Goal: Task Accomplishment & Management: Manage account settings

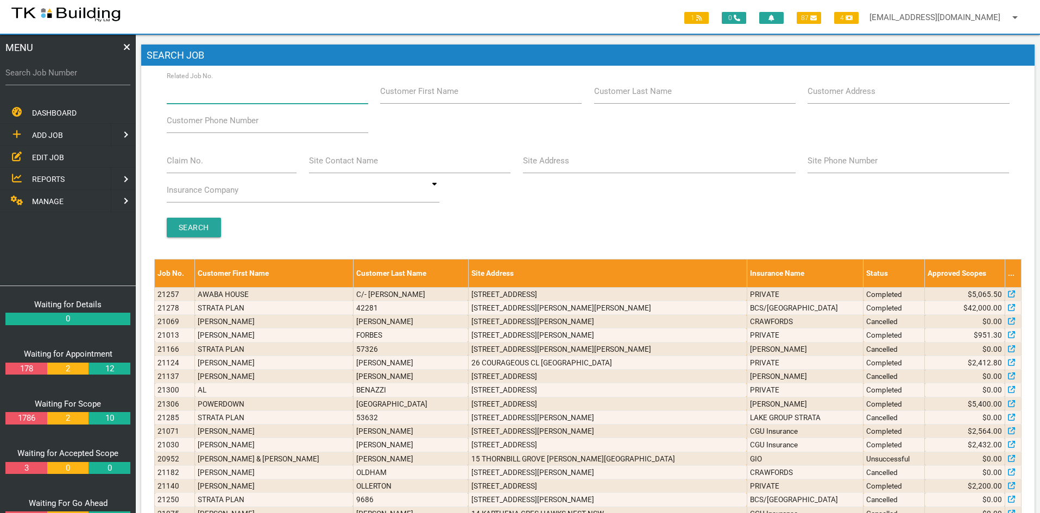
click at [273, 94] on input "Related Job No." at bounding box center [267, 91] width 201 height 25
type input "28118"
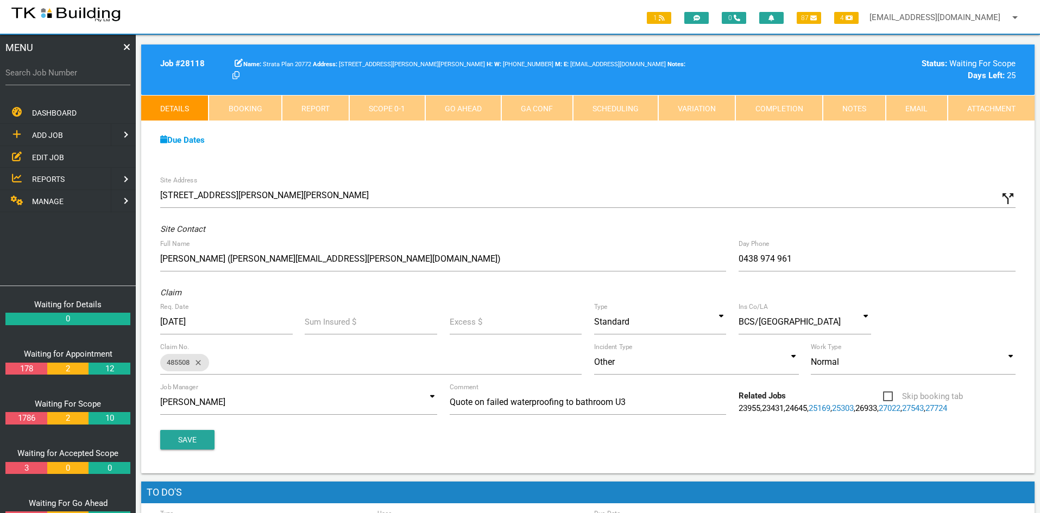
click at [628, 146] on div "Due Dates Waiting for Appointment From [DATE] To [DATE] Waiting For Scope From …" at bounding box center [587, 145] width 893 height 49
click at [837, 105] on link "Notes" at bounding box center [853, 108] width 63 height 26
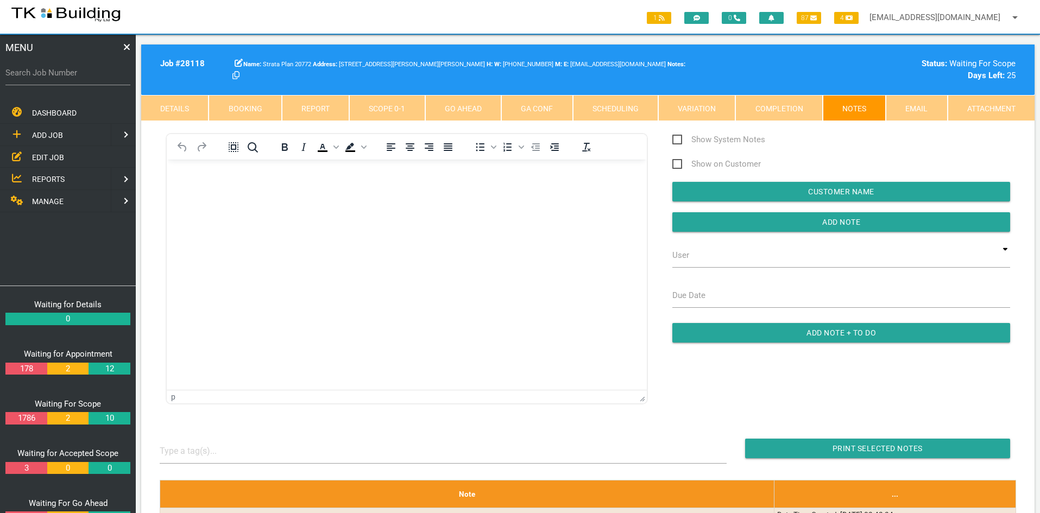
click at [323, 209] on html at bounding box center [407, 184] width 480 height 49
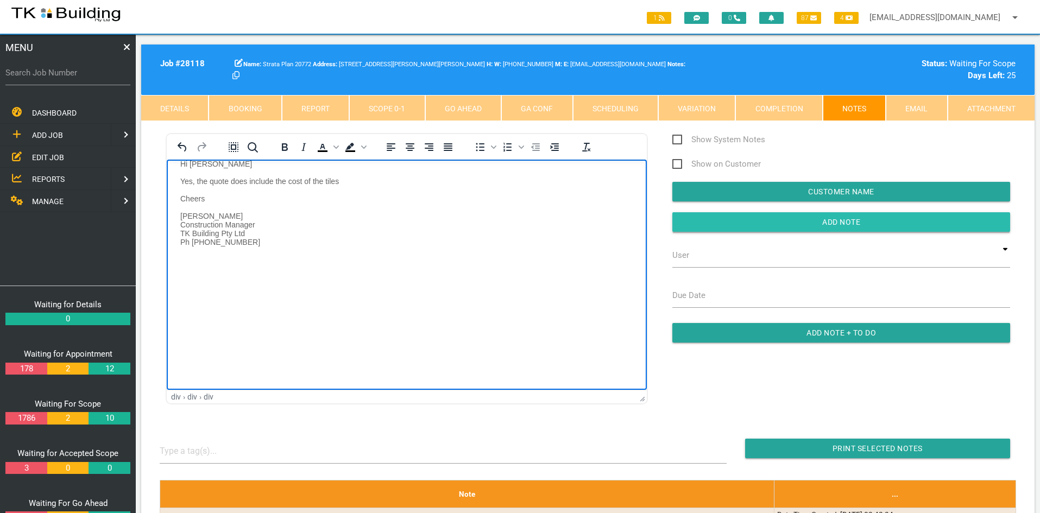
click at [800, 224] on input "Add Note" at bounding box center [841, 222] width 338 height 20
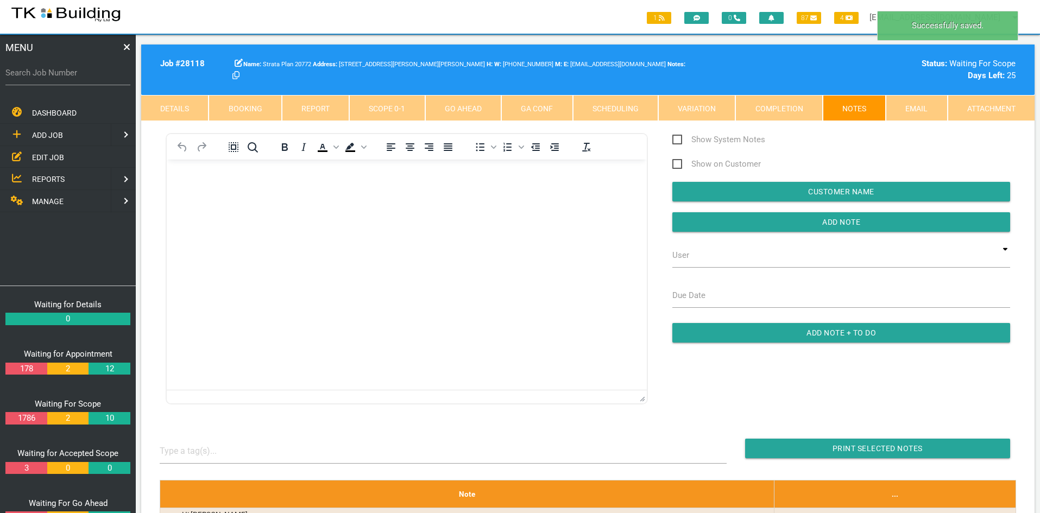
click at [446, 209] on html at bounding box center [407, 184] width 480 height 49
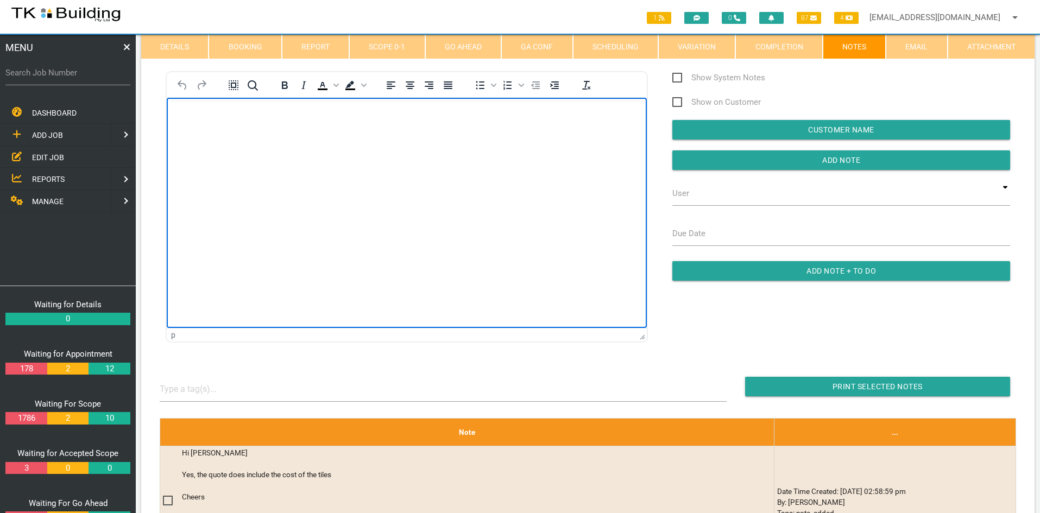
scroll to position [54, 0]
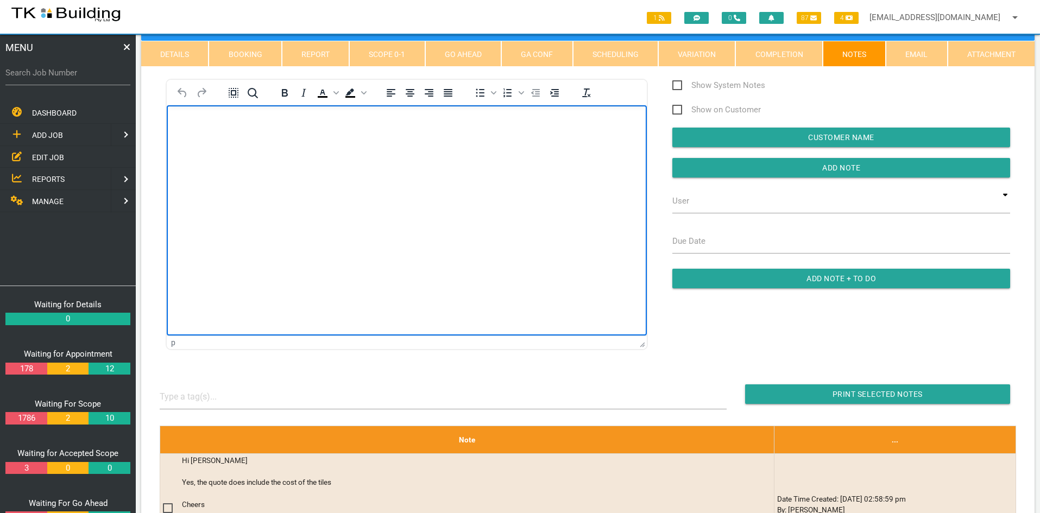
drag, startPoint x: 464, startPoint y: 351, endPoint x: 297, endPoint y: 246, distance: 197.1
click at [297, 155] on html at bounding box center [407, 129] width 480 height 49
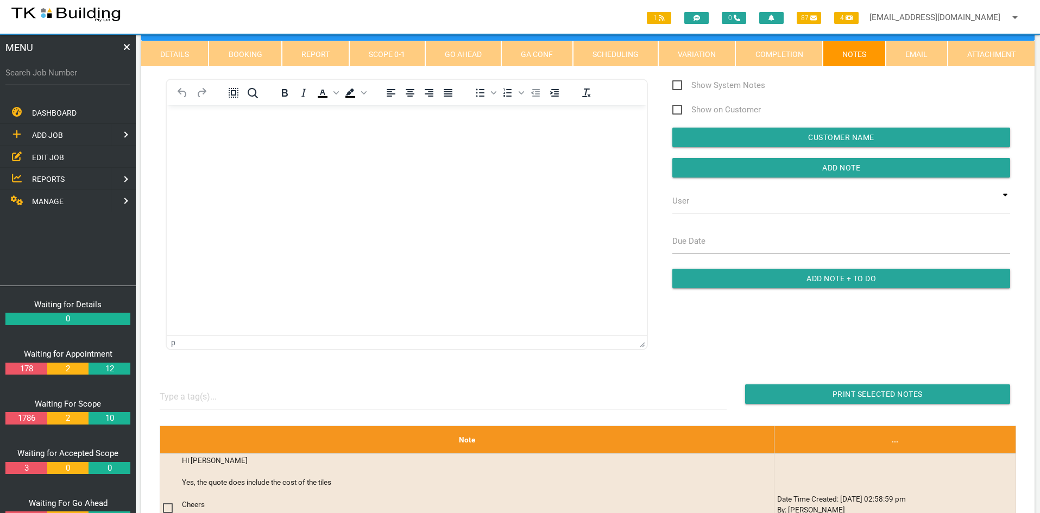
click at [48, 151] on link "EDIT JOB" at bounding box center [68, 157] width 140 height 22
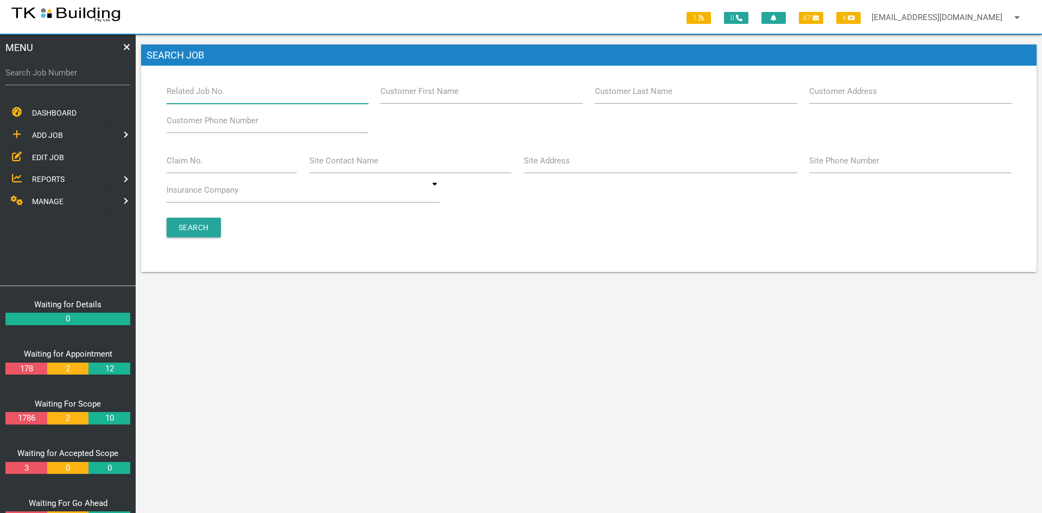
click at [228, 98] on input "Related Job No." at bounding box center [268, 91] width 202 height 25
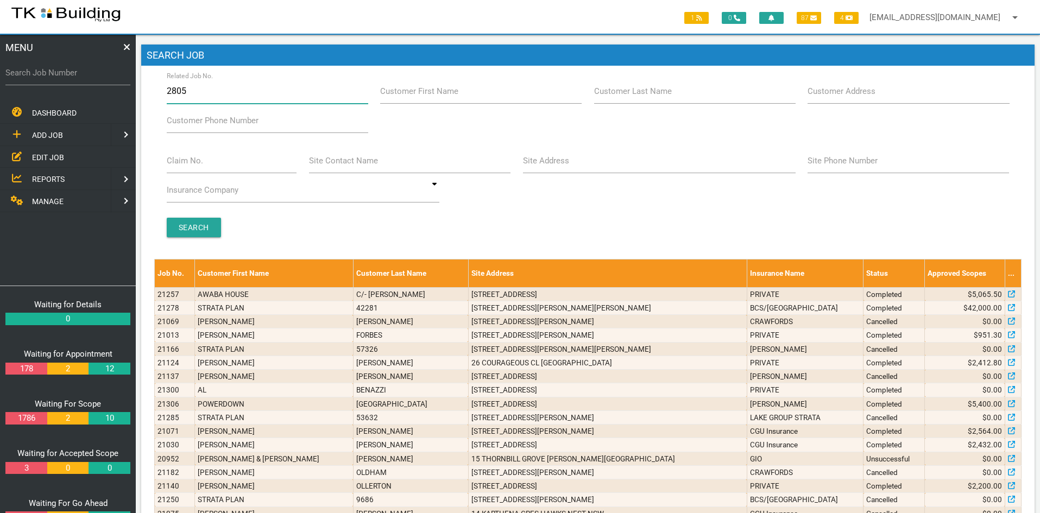
type input "28058"
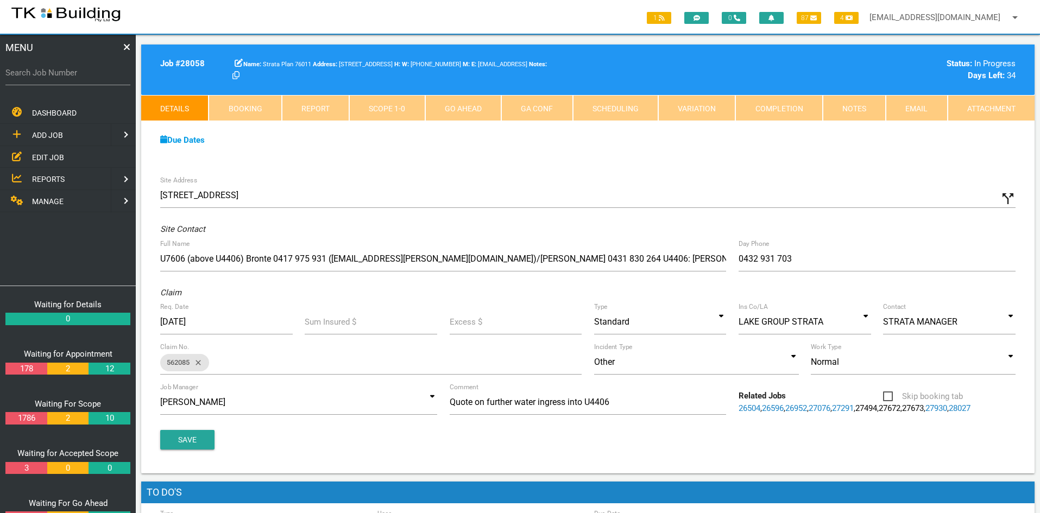
click at [517, 143] on div "Due Dates" at bounding box center [587, 140] width 867 height 12
click at [850, 110] on link "Notes" at bounding box center [853, 108] width 63 height 26
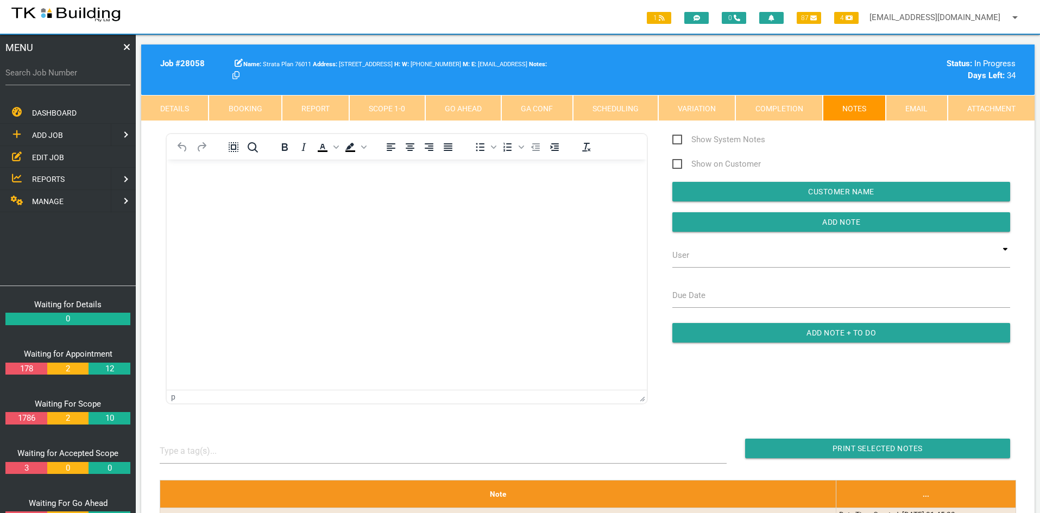
click at [394, 106] on link "Scope 1 - 0" at bounding box center [386, 108] width 75 height 26
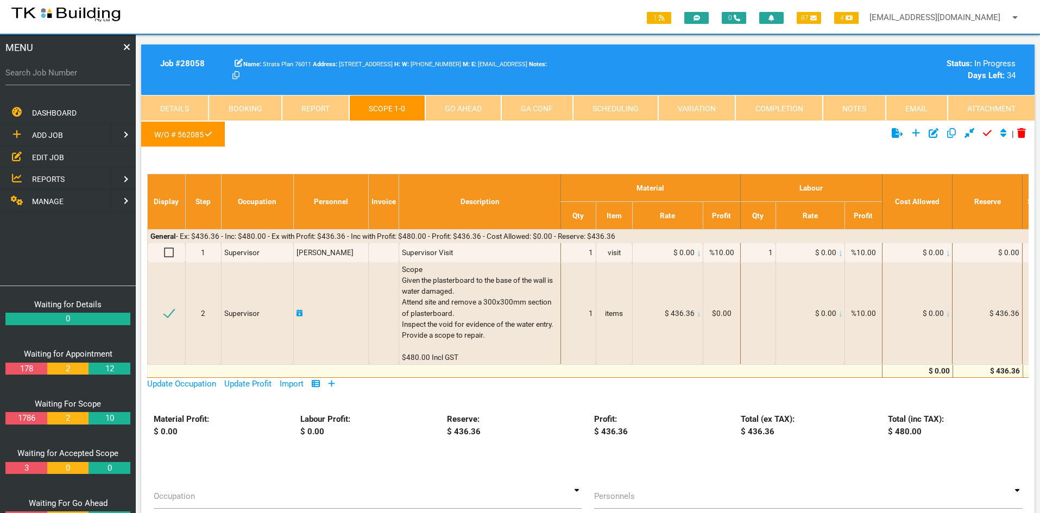
click at [173, 104] on link "Details" at bounding box center [174, 108] width 67 height 26
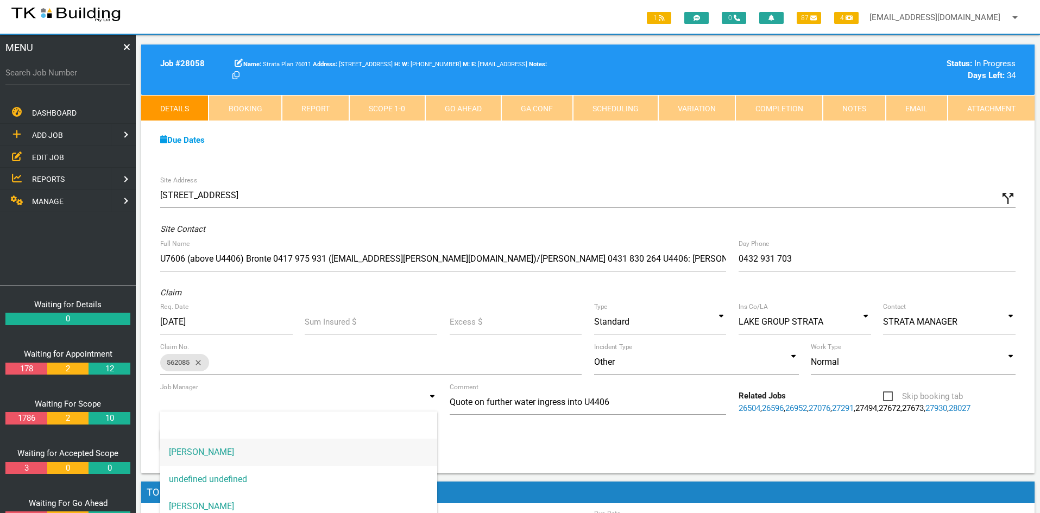
click at [296, 406] on input at bounding box center [298, 402] width 277 height 25
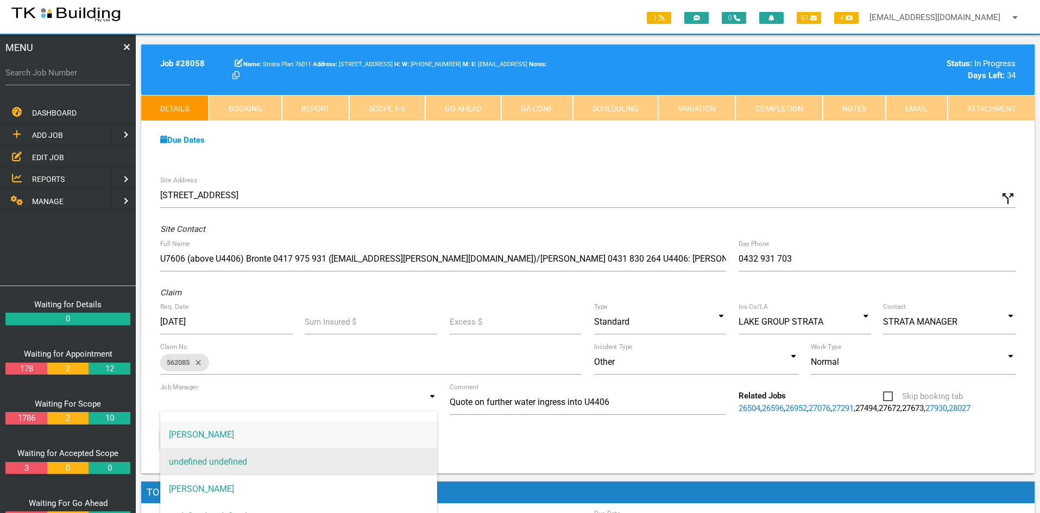
scroll to position [27, 0]
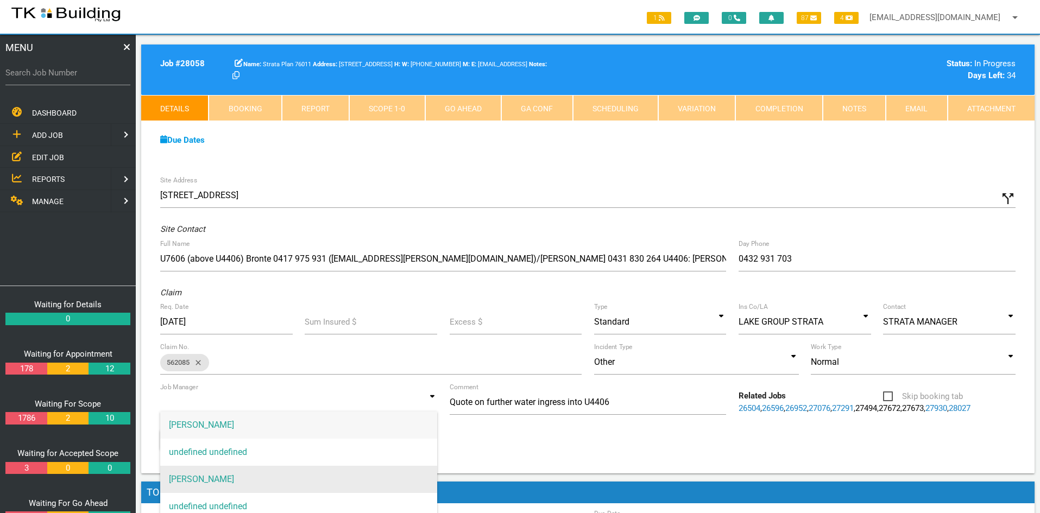
click at [228, 474] on span "[PERSON_NAME]" at bounding box center [298, 479] width 277 height 27
type input "[PERSON_NAME]"
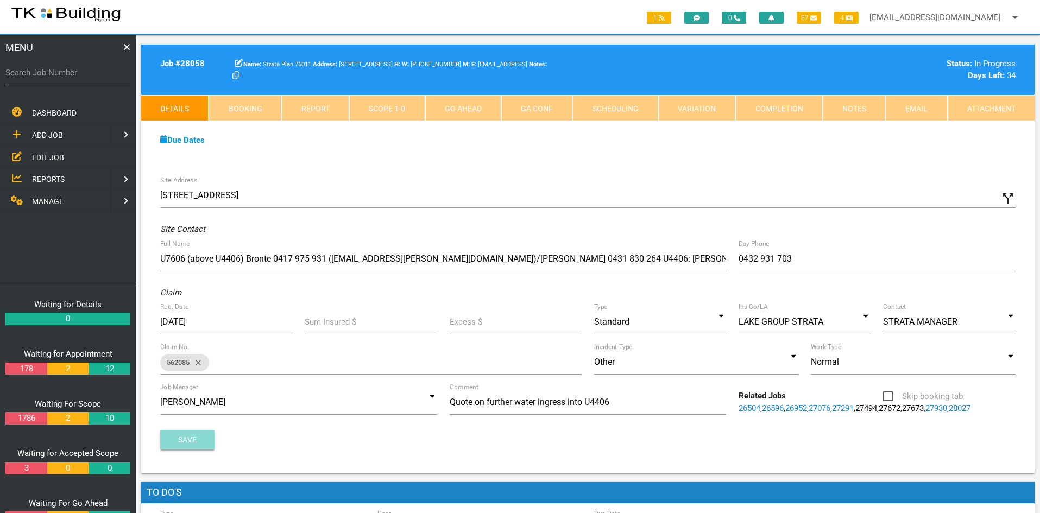
click at [197, 448] on button "Save" at bounding box center [187, 440] width 54 height 20
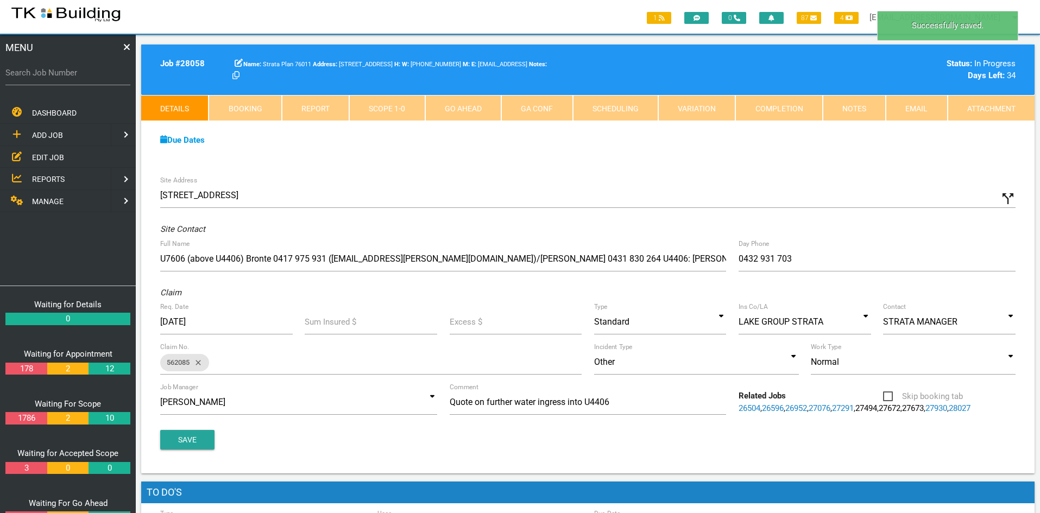
click at [848, 106] on link "Notes" at bounding box center [853, 108] width 63 height 26
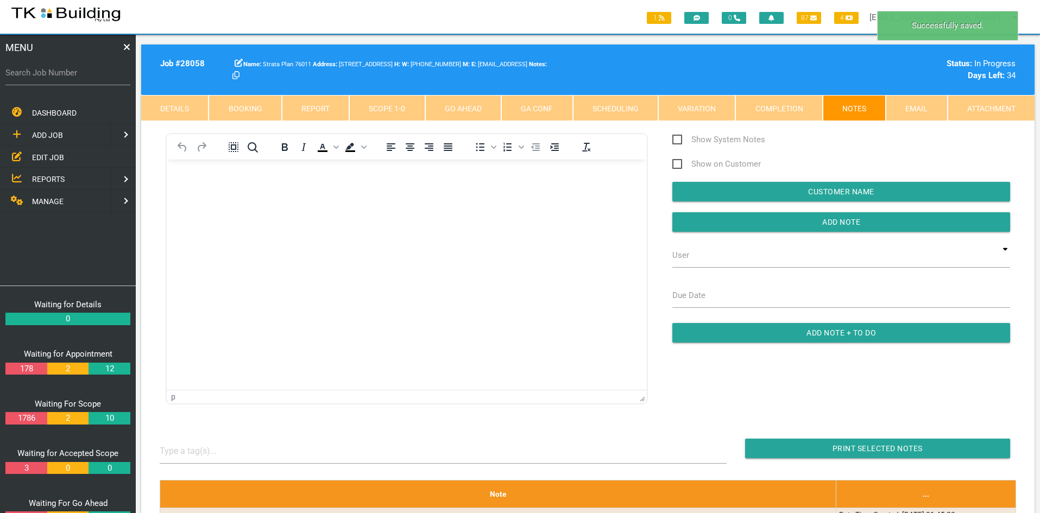
scroll to position [0, 0]
click at [400, 209] on html at bounding box center [407, 184] width 480 height 49
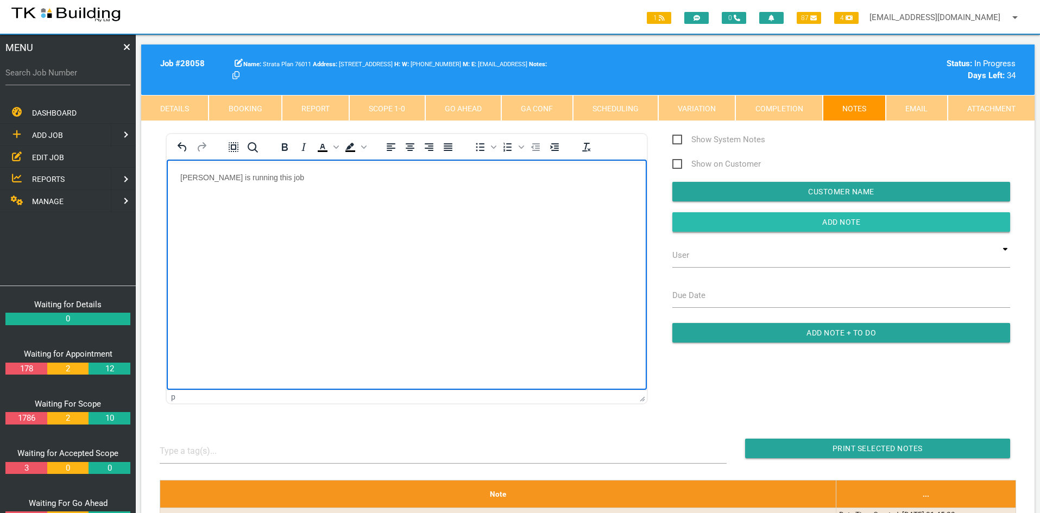
click at [802, 225] on input "Add Note" at bounding box center [841, 222] width 338 height 20
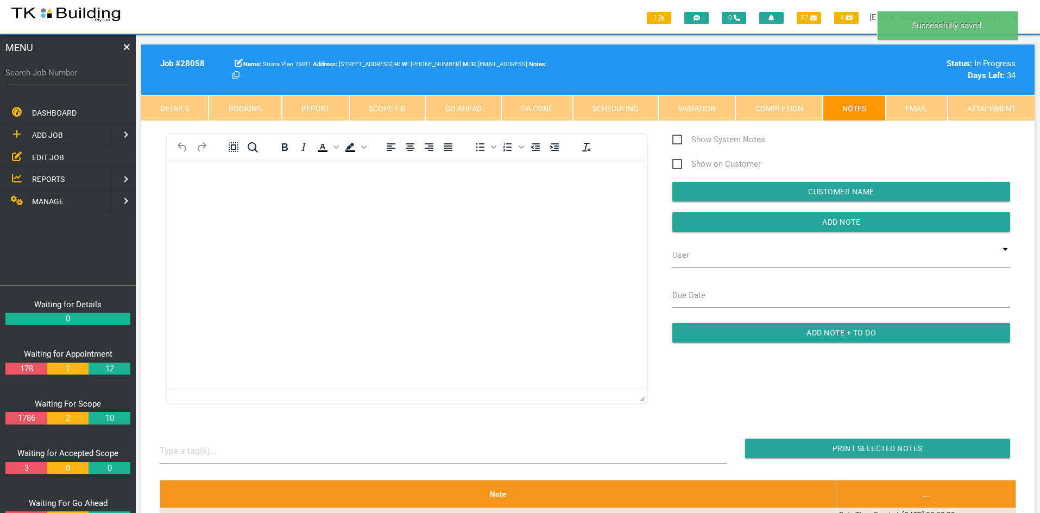
click at [543, 209] on html at bounding box center [407, 184] width 480 height 49
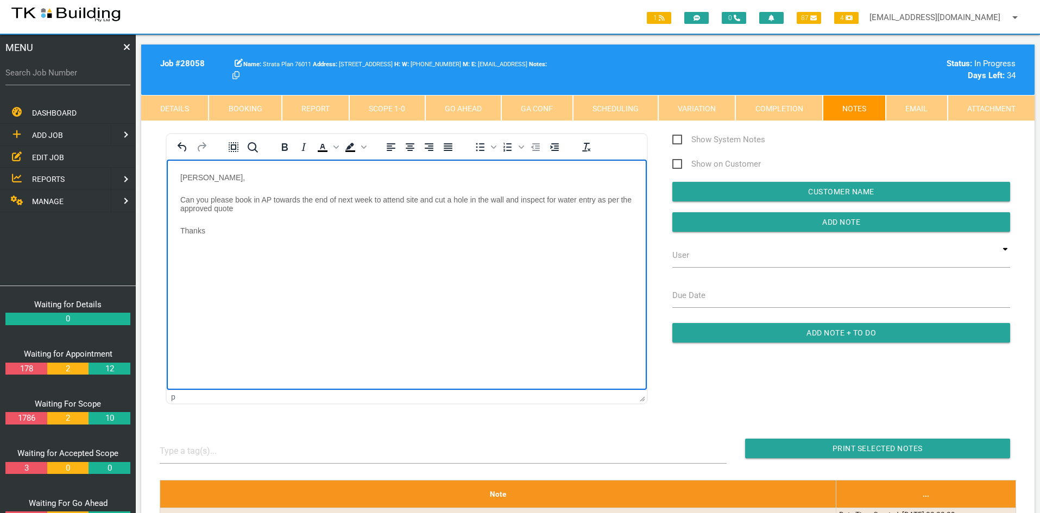
click at [449, 262] on html "[PERSON_NAME], Can you please book in AP towards the end of next week to attend…" at bounding box center [407, 211] width 480 height 103
click at [826, 223] on input "Add Note" at bounding box center [841, 222] width 338 height 20
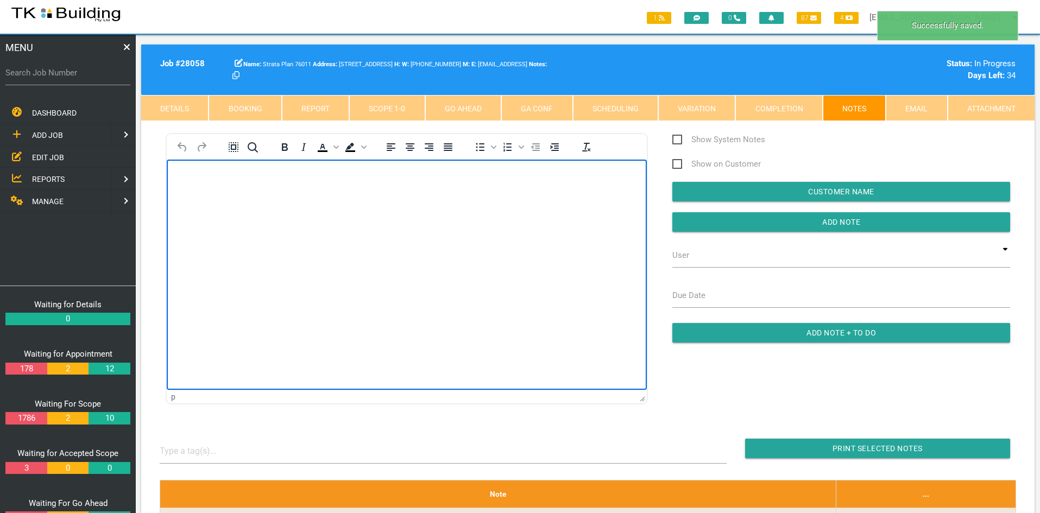
click at [402, 209] on html at bounding box center [407, 184] width 480 height 49
click at [454, 209] on html at bounding box center [407, 184] width 480 height 49
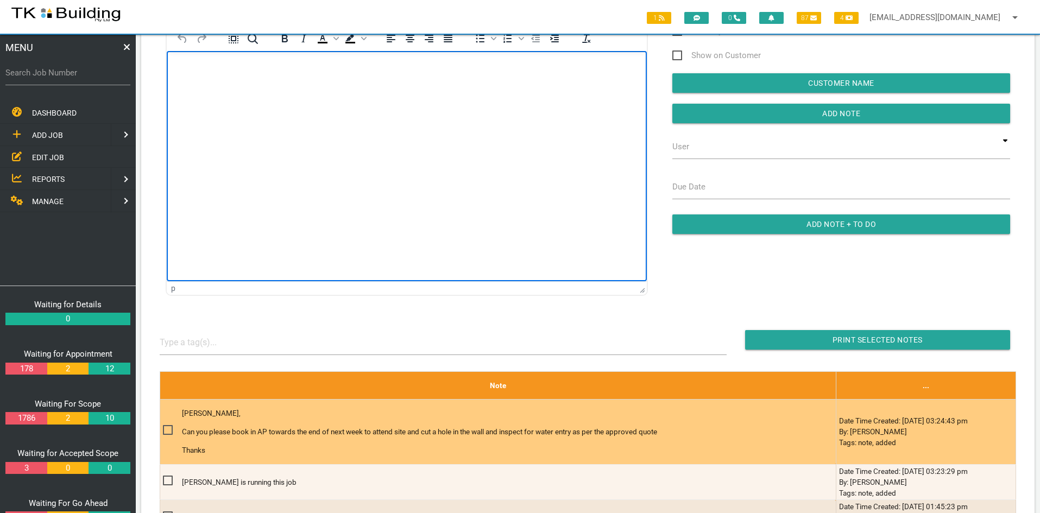
click at [168, 430] on span at bounding box center [172, 430] width 19 height 14
click at [168, 430] on input "checkbox" at bounding box center [166, 426] width 7 height 7
checkbox input "true"
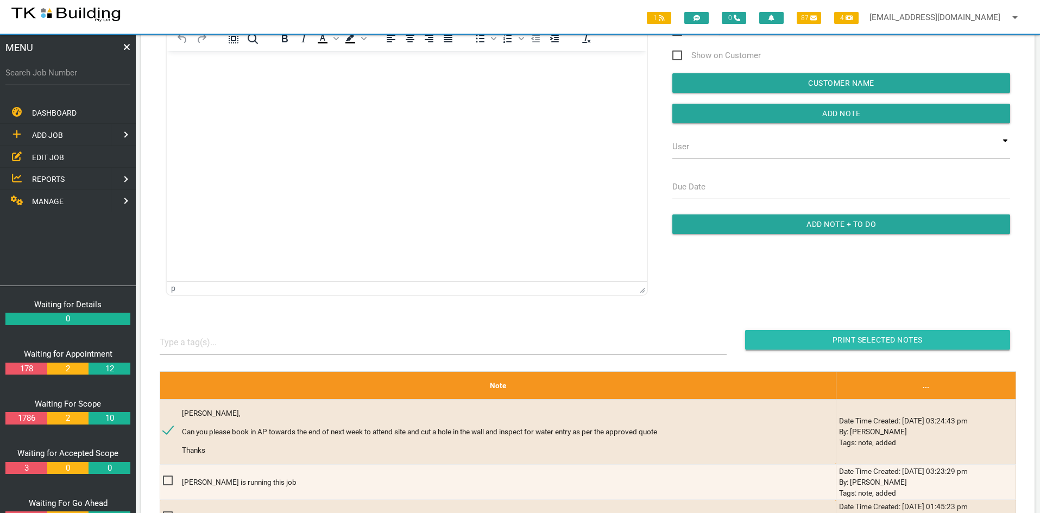
click at [915, 340] on input "button" at bounding box center [877, 340] width 265 height 20
